Goal: Find specific page/section

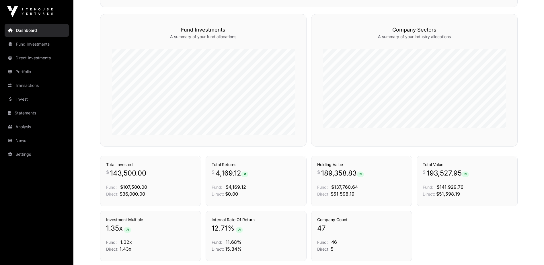
scroll to position [360, 0]
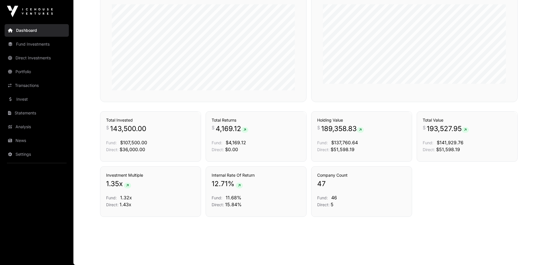
click at [32, 49] on link "Fund Investments" at bounding box center [37, 44] width 64 height 13
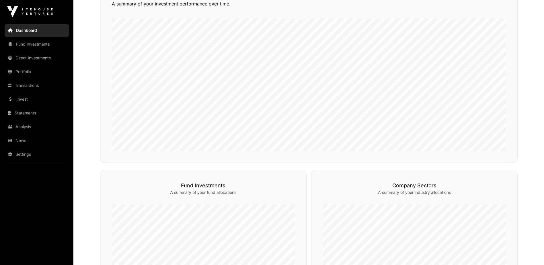
scroll to position [102, 0]
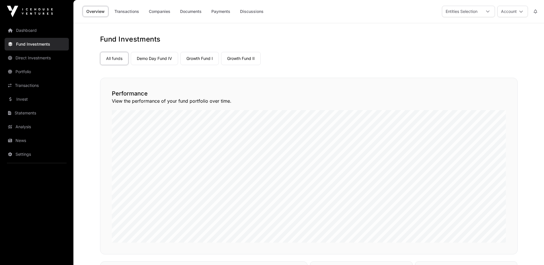
click at [239, 58] on link "Growth Fund II" at bounding box center [241, 58] width 40 height 13
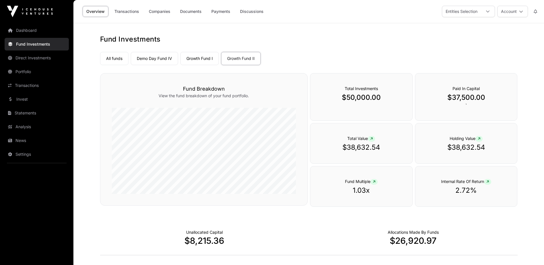
click at [158, 11] on link "Companies" at bounding box center [159, 11] width 29 height 11
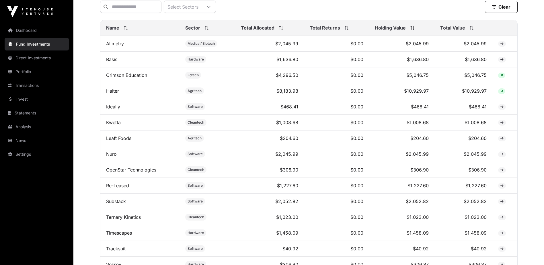
scroll to position [229, 0]
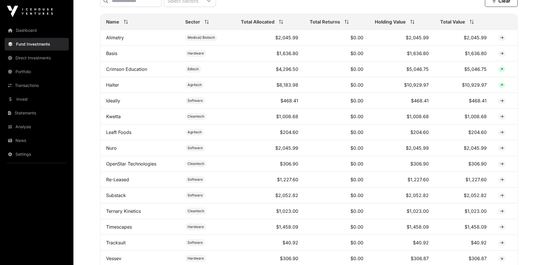
click at [462, 25] on span "Total Value" at bounding box center [452, 21] width 25 height 7
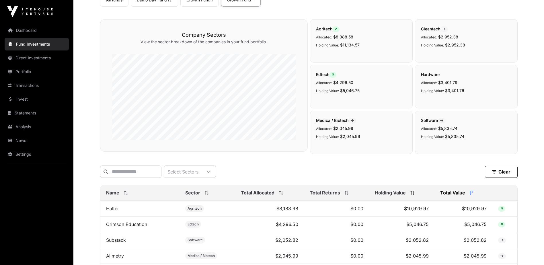
scroll to position [0, 0]
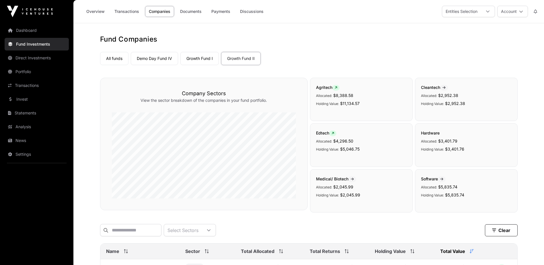
click at [201, 59] on link "Growth Fund I" at bounding box center [199, 58] width 38 height 13
